Goal: Transaction & Acquisition: Purchase product/service

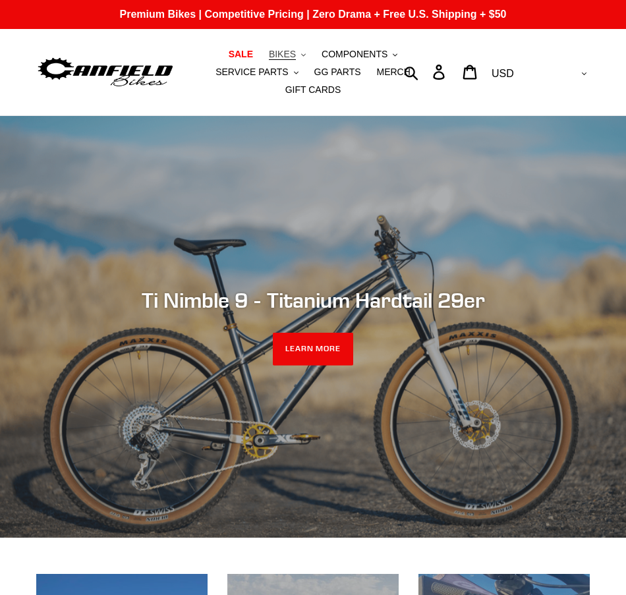
click at [262, 48] on button "BIKES .cls-1{fill:#231f20}" at bounding box center [287, 54] width 50 height 18
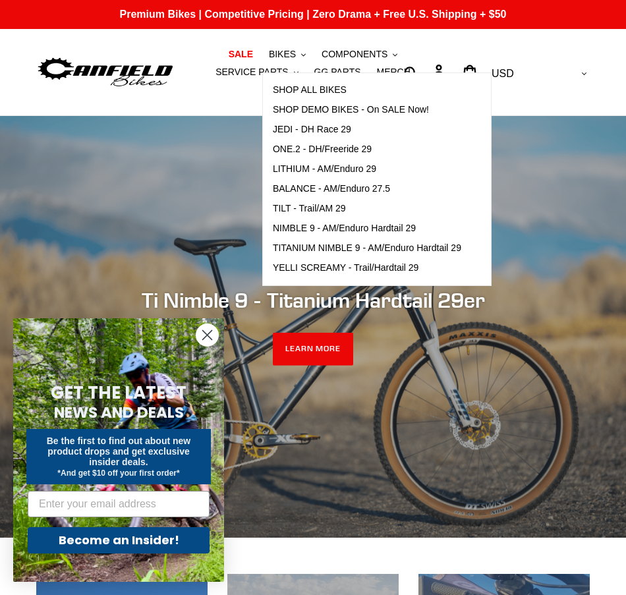
click at [206, 340] on circle "Close dialog" at bounding box center [207, 335] width 22 height 22
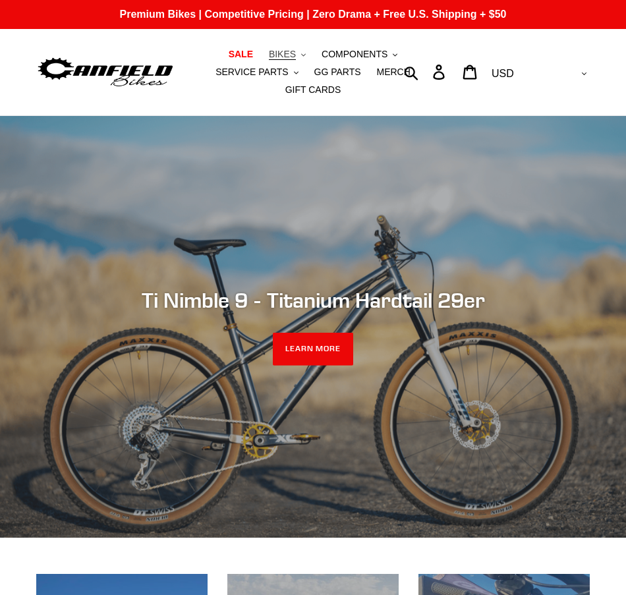
click at [262, 58] on button "BIKES .cls-1{fill:#231f20}" at bounding box center [287, 54] width 50 height 18
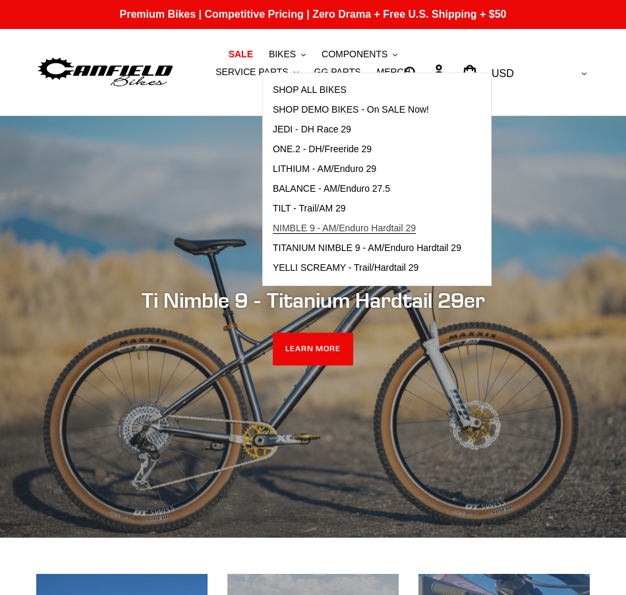
click at [282, 223] on span "NIMBLE 9 - AM/Enduro Hardtail 29" at bounding box center [344, 228] width 143 height 11
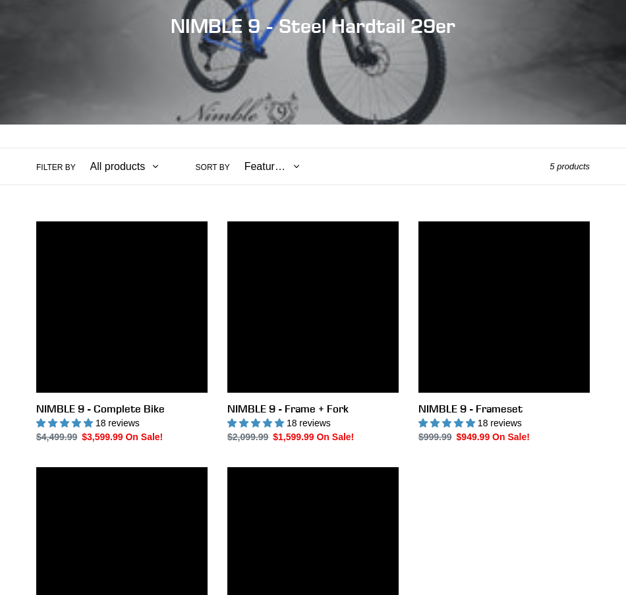
scroll to position [132, 0]
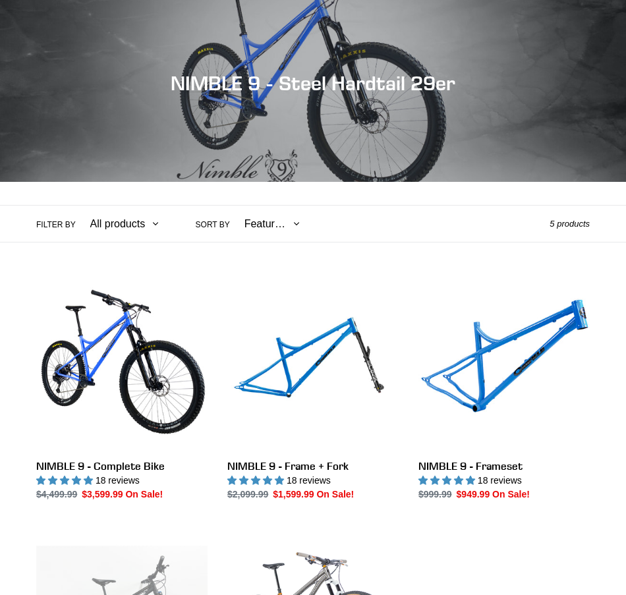
click at [53, 219] on label "Filter by" at bounding box center [56, 225] width 40 height 12
click at [78, 210] on select "All products 29er BFCM23 BFCM24 DEMO BIKE Hardtail Nimble 9 Trail/AM" at bounding box center [121, 224] width 86 height 36
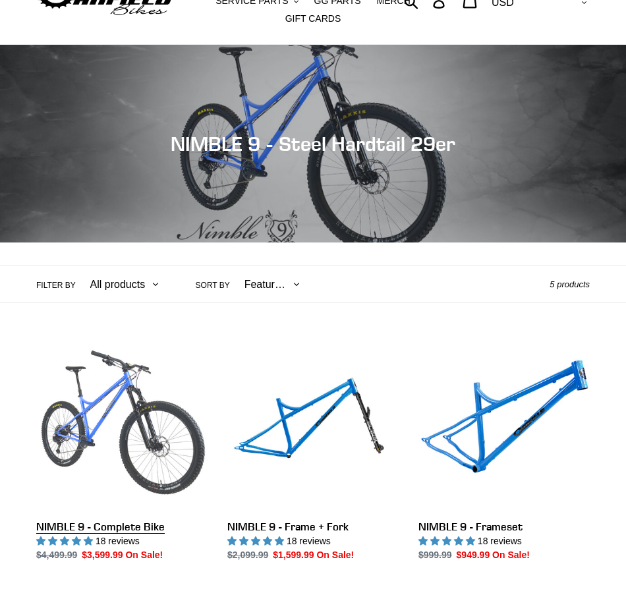
scroll to position [0, 0]
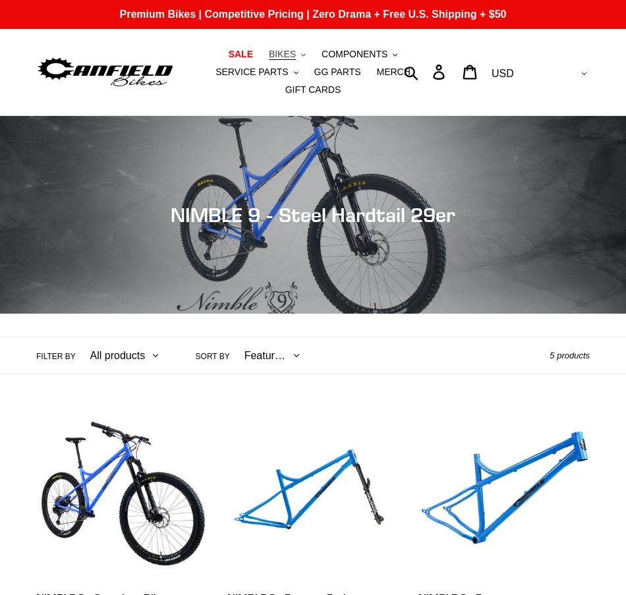
click at [269, 56] on span "BIKES" at bounding box center [282, 54] width 27 height 11
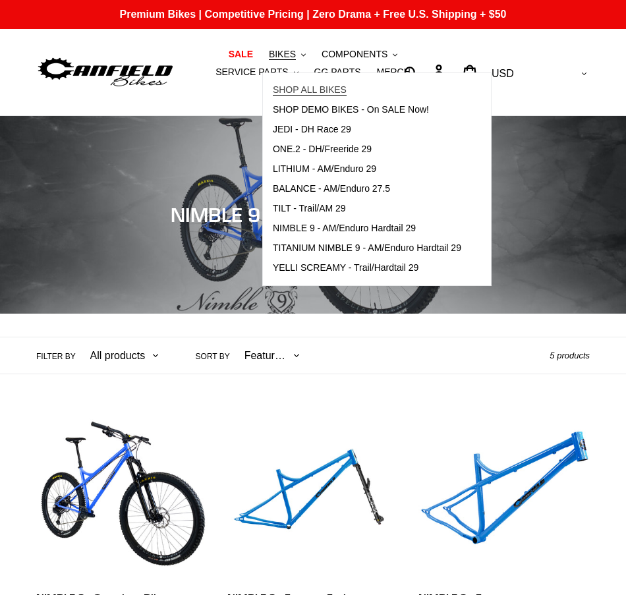
click at [273, 90] on span "SHOP ALL BIKES" at bounding box center [310, 89] width 74 height 11
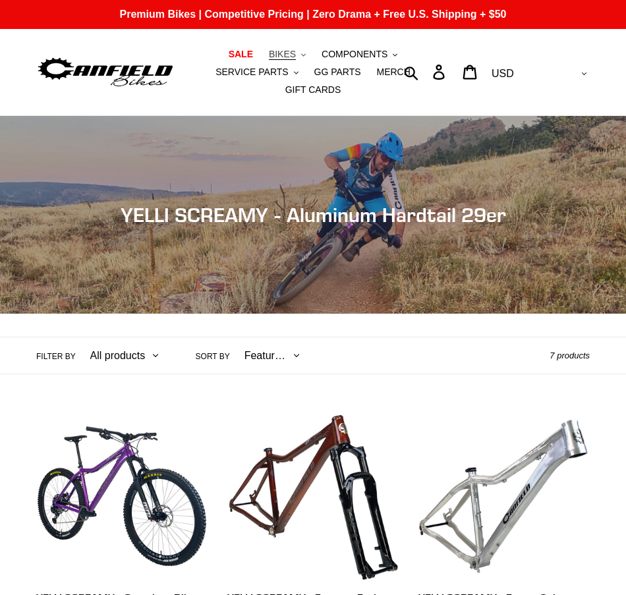
click at [266, 56] on button "BIKES .cls-1{fill:#231f20}" at bounding box center [287, 54] width 50 height 18
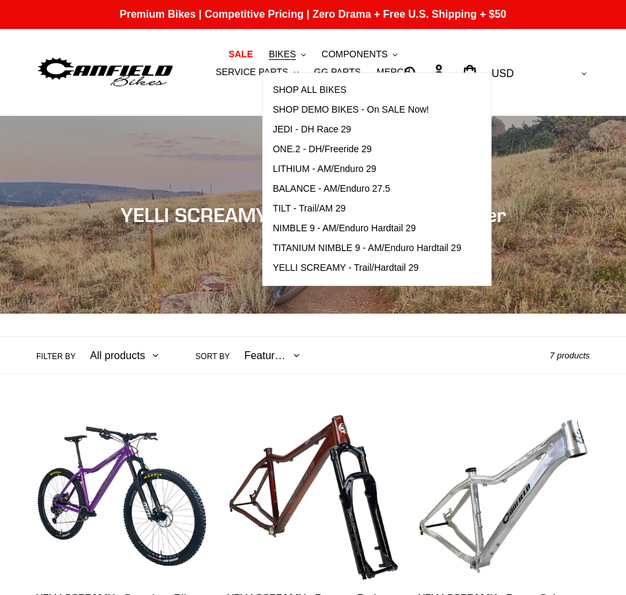
click at [428, 353] on div "Filter by All products 29er BFCM23 BFCM24 DEMO BIKE Hardtail partially ROLLING-…" at bounding box center [293, 356] width 514 height 36
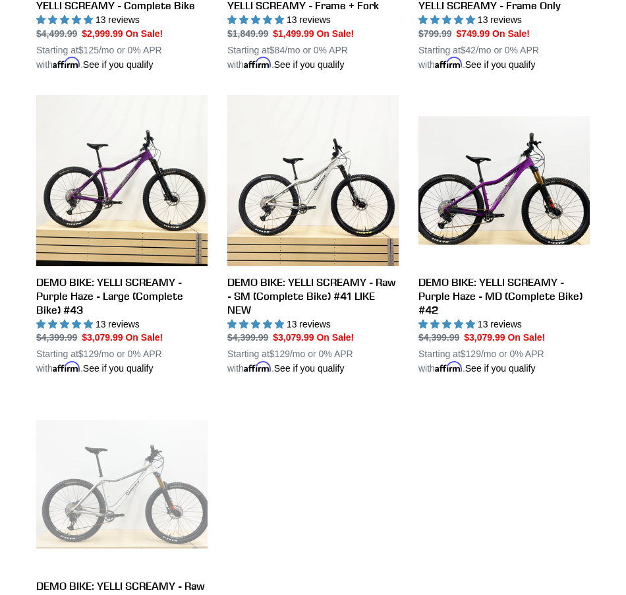
scroll to position [593, 0]
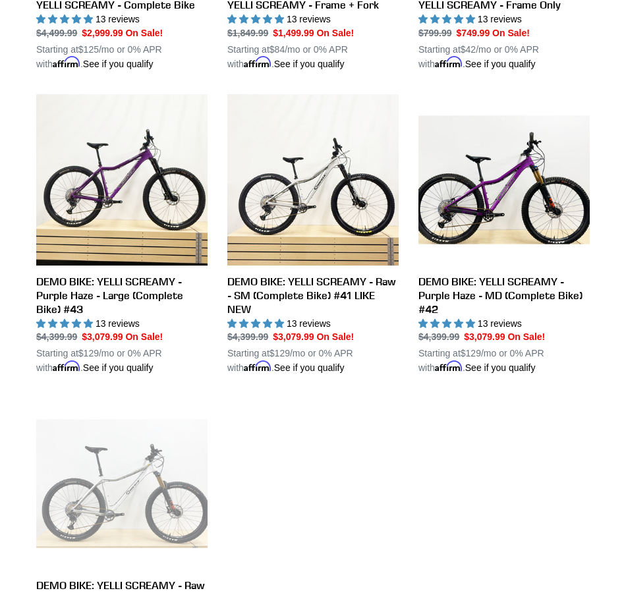
click at [308, 522] on ul "YELLI SCREAMY - Complete Bike YELLI SCREAMY - Complete Bike 13 reviews Regular …" at bounding box center [303, 260] width 574 height 886
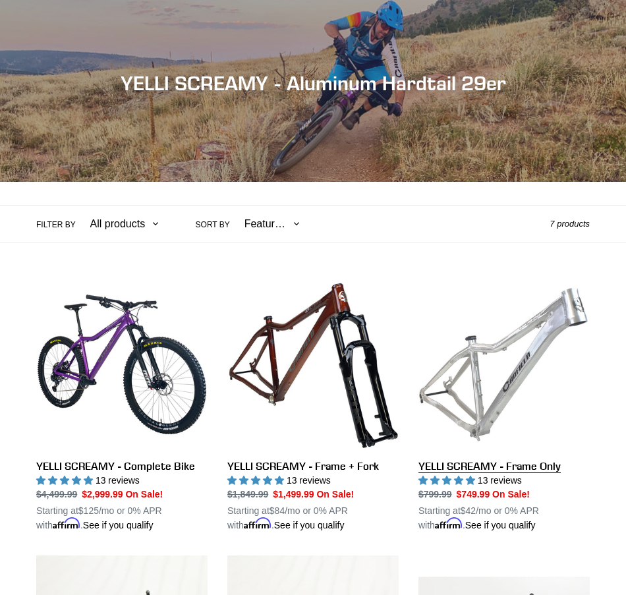
scroll to position [0, 0]
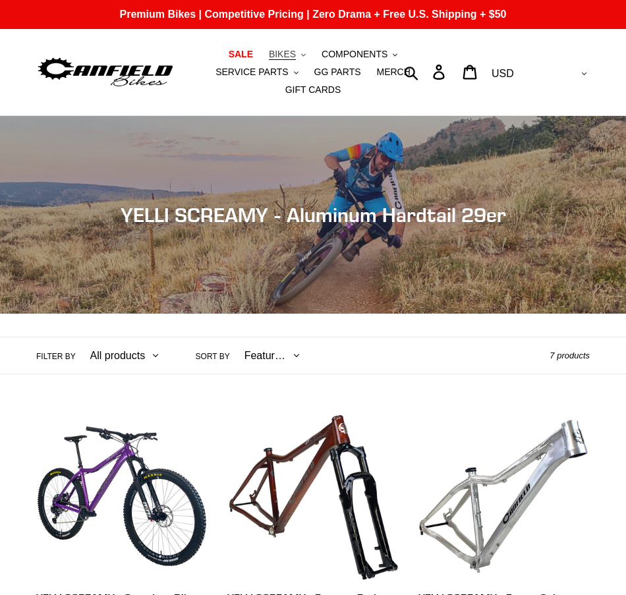
click at [263, 57] on button "BIKES .cls-1{fill:#231f20}" at bounding box center [287, 54] width 50 height 18
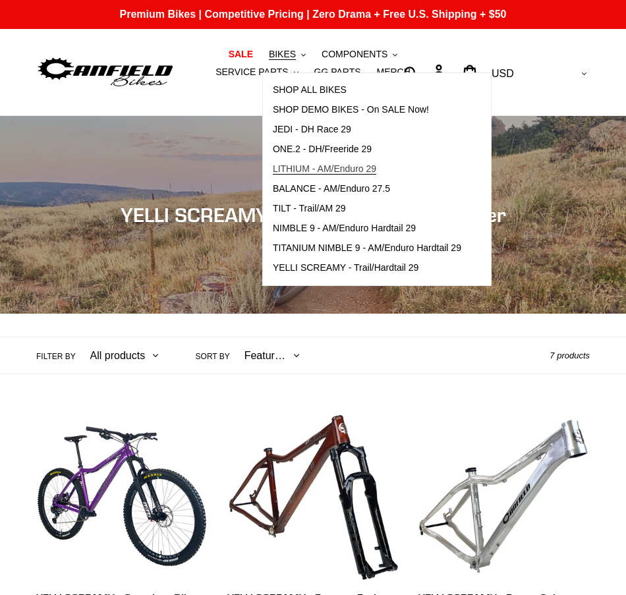
click at [365, 175] on link "LITHIUM - AM/Enduro 29" at bounding box center [367, 170] width 208 height 20
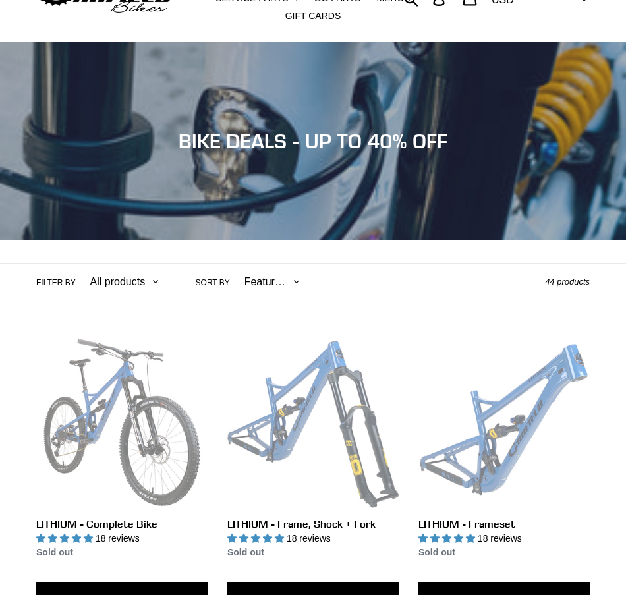
scroll to position [66, 0]
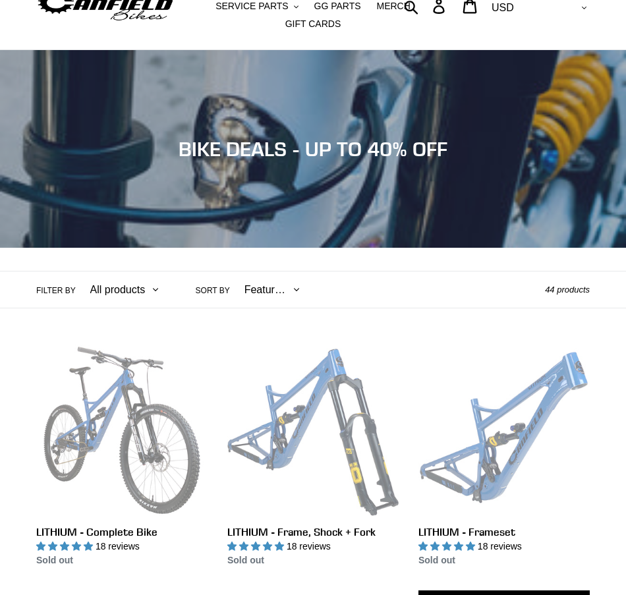
click at [154, 274] on select "All products 275 29er balance BFCM23 BFCM24 CBF DEMO BIKE Downhill Enduro Full …" at bounding box center [121, 290] width 86 height 36
click at [154, 272] on select "All products 275 29er balance BFCM23 BFCM24 CBF DEMO BIKE Downhill Enduro Full …" at bounding box center [121, 290] width 86 height 36
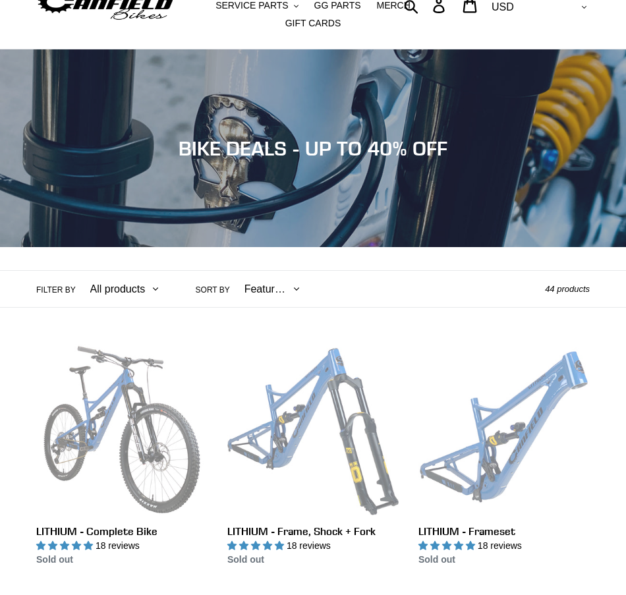
click at [48, 284] on label "Filter by" at bounding box center [56, 290] width 40 height 12
click at [78, 272] on select "All products 275 29er balance BFCM23 BFCM24 CBF DEMO BIKE Downhill Enduro Full …" at bounding box center [121, 289] width 86 height 36
click at [48, 284] on label "Filter by" at bounding box center [56, 290] width 40 height 12
click at [78, 272] on select "All products 275 29er balance BFCM23 BFCM24 CBF DEMO BIKE Downhill Enduro Full …" at bounding box center [121, 289] width 86 height 36
click at [30, 274] on div "Filter by All products 275 29er balance BFCM23 BFCM24 CBF DEMO BIKE Downhill En…" at bounding box center [313, 289] width 626 height 36
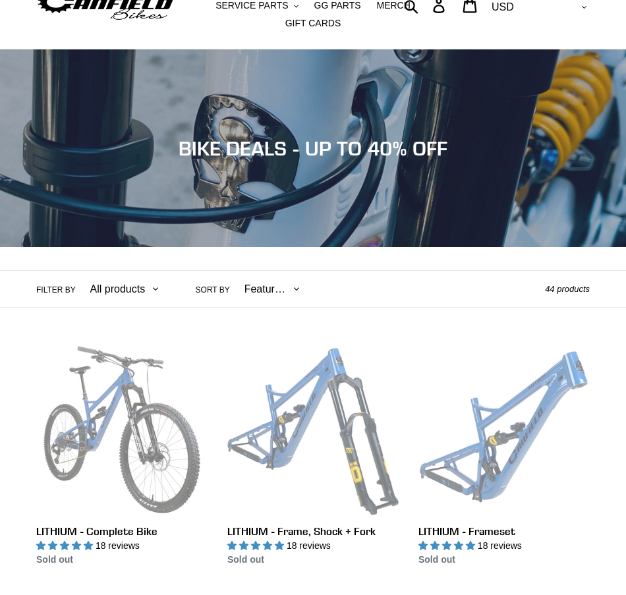
click at [135, 277] on select "All products 275 29er balance BFCM23 BFCM24 CBF DEMO BIKE Downhill Enduro Full …" at bounding box center [121, 289] width 86 height 36
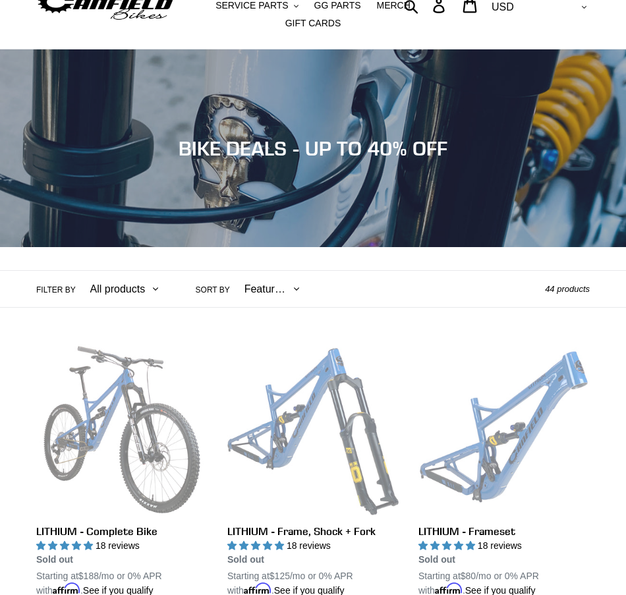
select select "/collections/bikes/hardtail"
click at [78, 271] on select "All products 275 29er balance BFCM23 BFCM24 CBF DEMO BIKE Downhill Enduro Full …" at bounding box center [121, 289] width 86 height 36
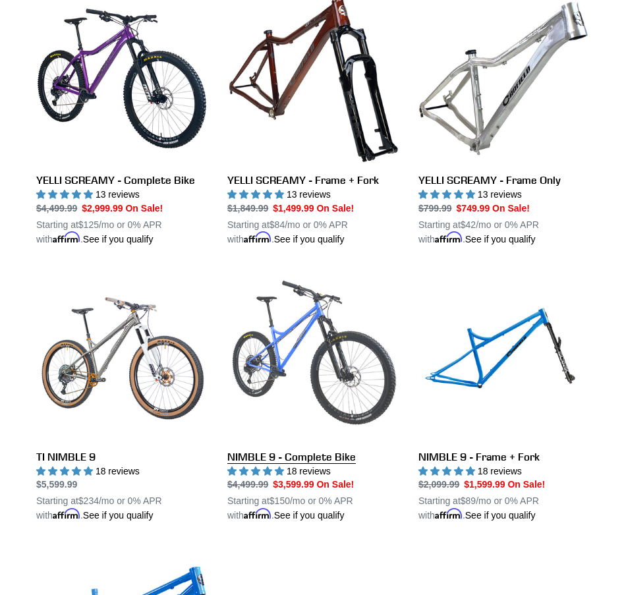
scroll to position [396, 0]
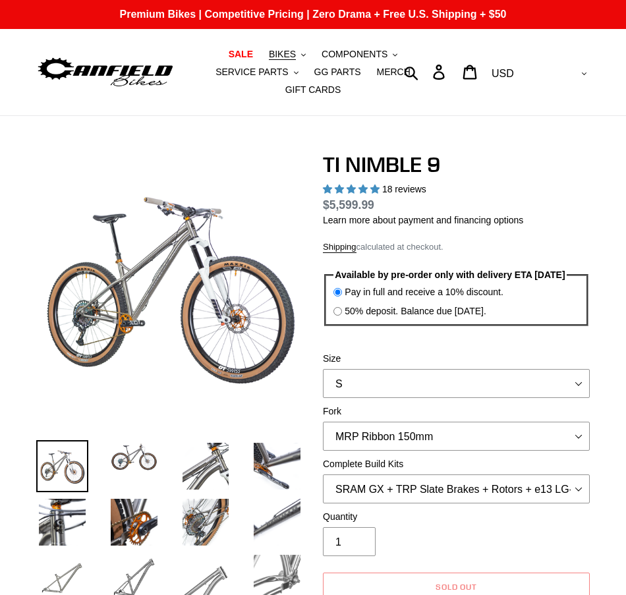
select select "S"
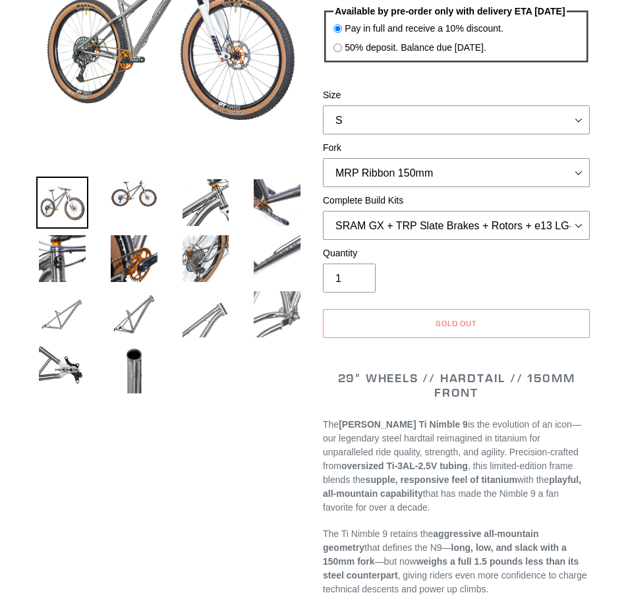
scroll to position [132, 0]
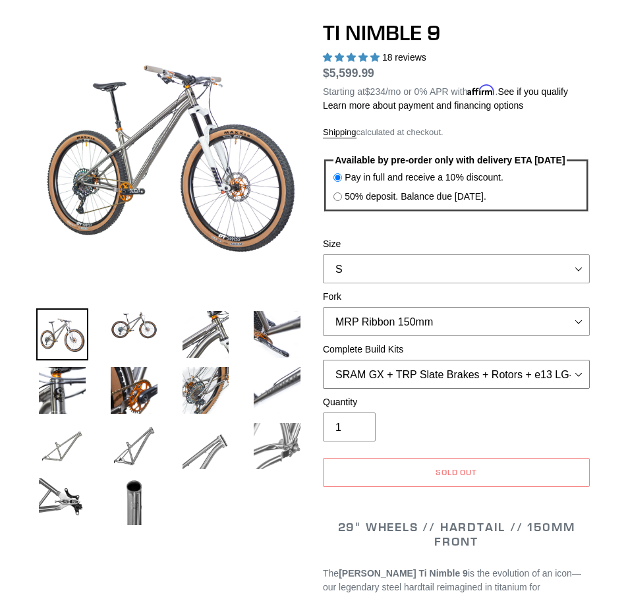
click at [578, 360] on select "SRAM GX + TRP Slate Brakes + Rotors + e13 LG-1 Wheels SHIMANO XT + SHIMANO brak…" at bounding box center [456, 374] width 267 height 29
select select "SHIMANO XT + SHIMANO brakes + Rotors + e13 LG-1 Wheels"
click at [323, 360] on select "SRAM GX + TRP Slate Brakes + Rotors + e13 LG-1 Wheels SHIMANO XT + SHIMANO brak…" at bounding box center [456, 374] width 267 height 29
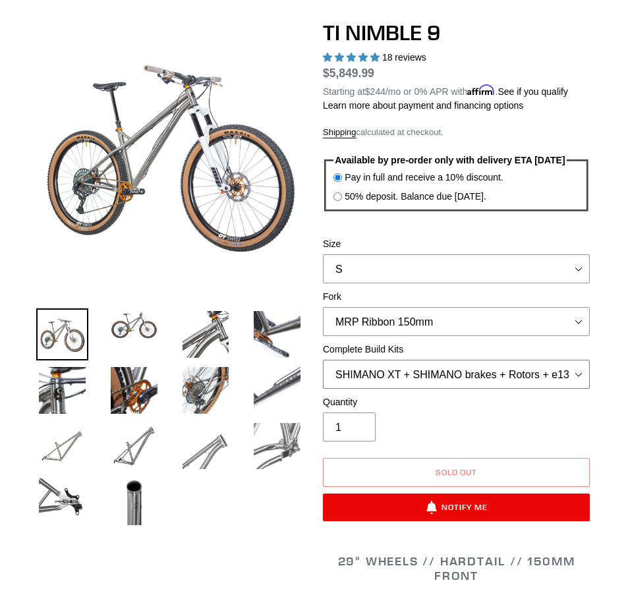
drag, startPoint x: 576, startPoint y: 352, endPoint x: 563, endPoint y: 370, distance: 22.2
click at [576, 360] on select "SRAM GX + TRP Slate Brakes + Rotors + e13 LG-1 Wheels SHIMANO XT + SHIMANO brak…" at bounding box center [456, 374] width 267 height 29
click at [323, 360] on select "SRAM GX + TRP Slate Brakes + Rotors + e13 LG-1 Wheels SHIMANO XT + SHIMANO brak…" at bounding box center [456, 374] width 267 height 29
click at [340, 193] on input "50% deposit. Balance due [DATE]." at bounding box center [338, 197] width 9 height 9
radio input "true"
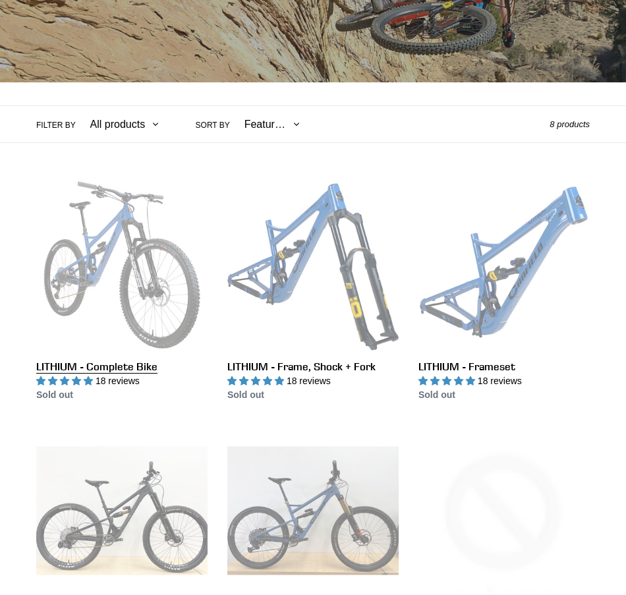
scroll to position [198, 0]
